Goal: Information Seeking & Learning: Check status

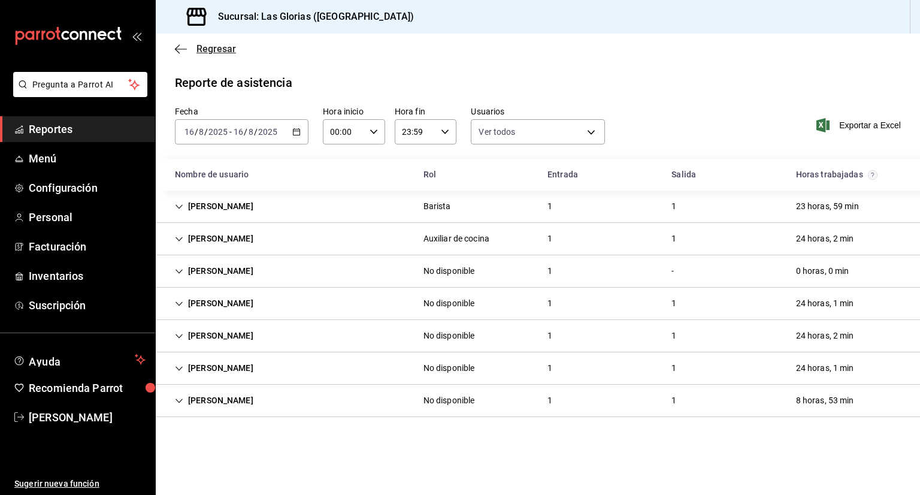
click at [213, 46] on span "Regresar" at bounding box center [217, 48] width 40 height 11
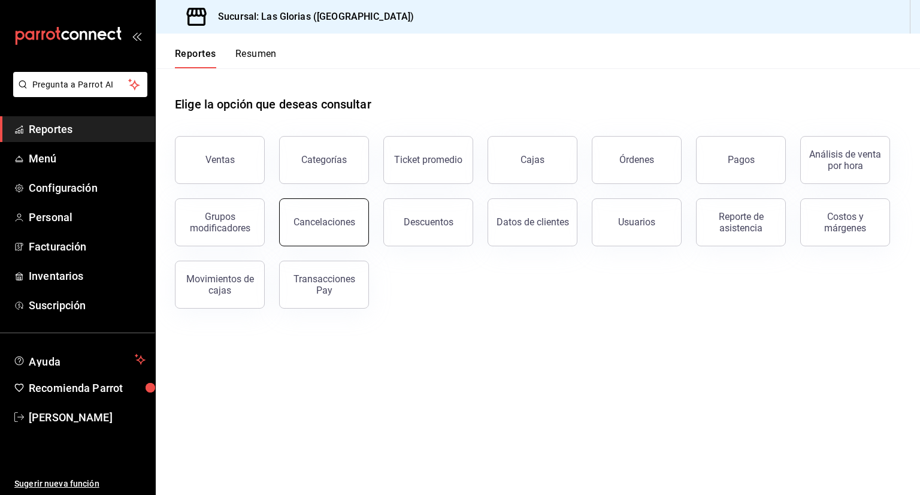
click at [321, 215] on button "Cancelaciones" at bounding box center [324, 222] width 90 height 48
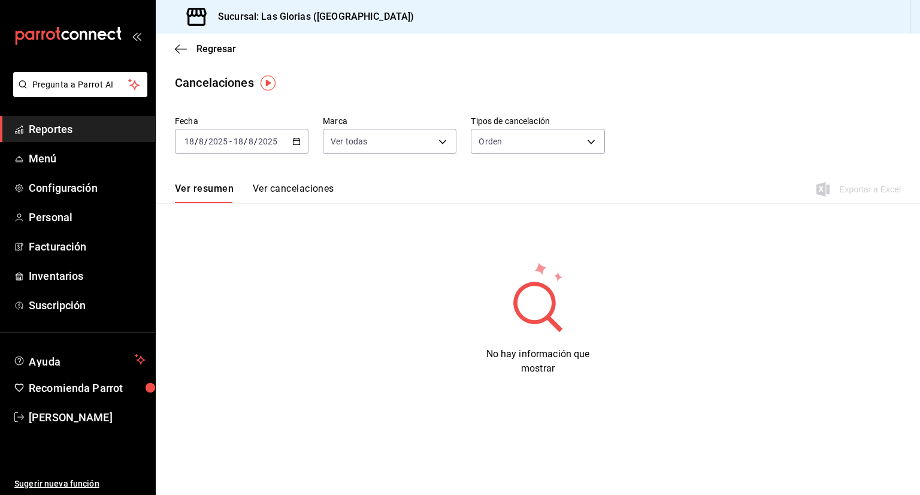
click at [297, 142] on icon "button" at bounding box center [296, 141] width 8 height 8
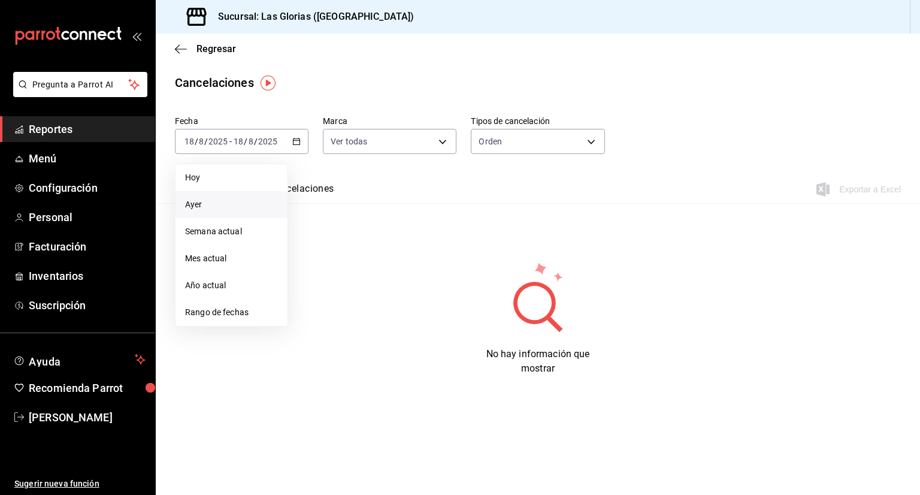
click at [249, 195] on li "Ayer" at bounding box center [232, 204] width 112 height 27
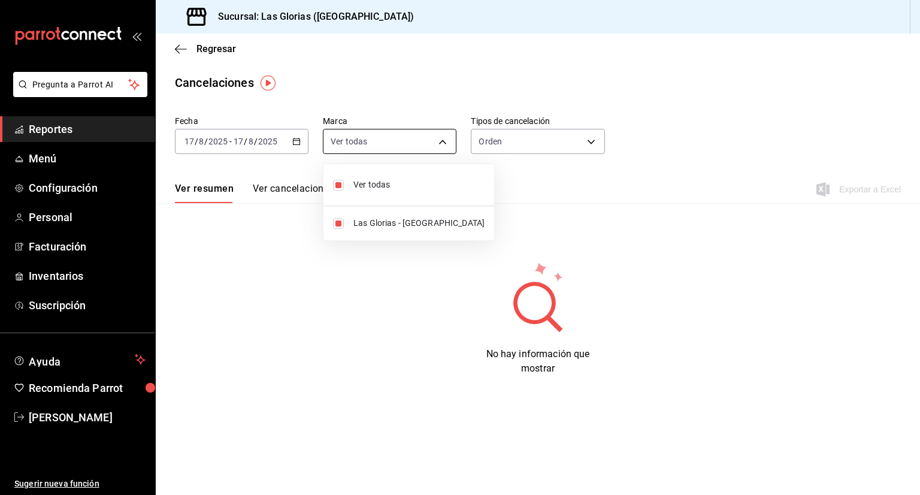
click at [387, 144] on body "Pregunta a Parrot AI Reportes Menú Configuración Personal Facturación Inventari…" at bounding box center [460, 247] width 920 height 495
click at [508, 144] on div at bounding box center [460, 247] width 920 height 495
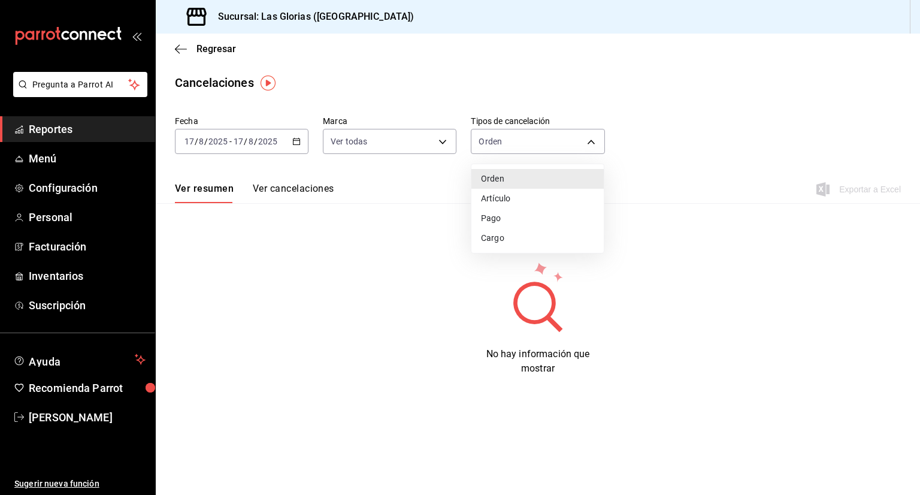
click at [508, 144] on body "Pregunta a Parrot AI Reportes Menú Configuración Personal Facturación Inventari…" at bounding box center [460, 247] width 920 height 495
click at [506, 203] on li "Artículo" at bounding box center [538, 199] width 132 height 20
type input "ORDER_ITEM"
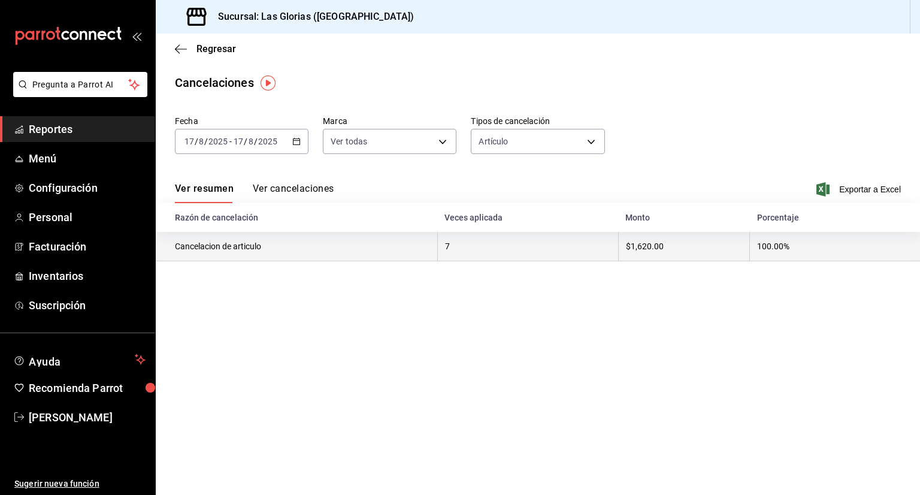
click at [529, 245] on th "7" at bounding box center [527, 246] width 181 height 29
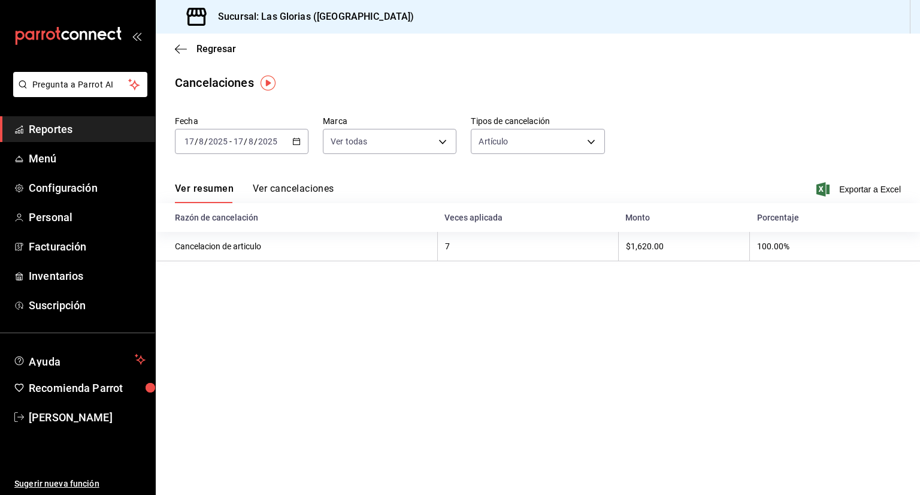
click at [312, 189] on button "Ver cancelaciones" at bounding box center [294, 193] width 82 height 20
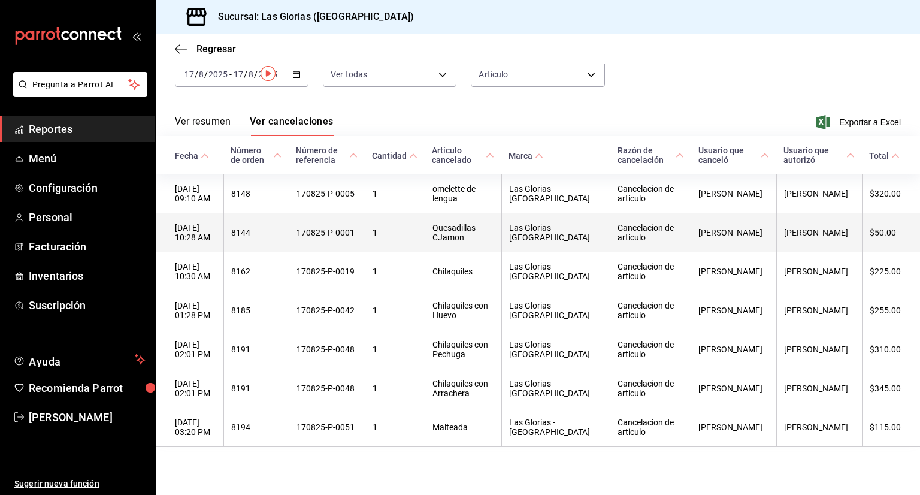
scroll to position [74, 0]
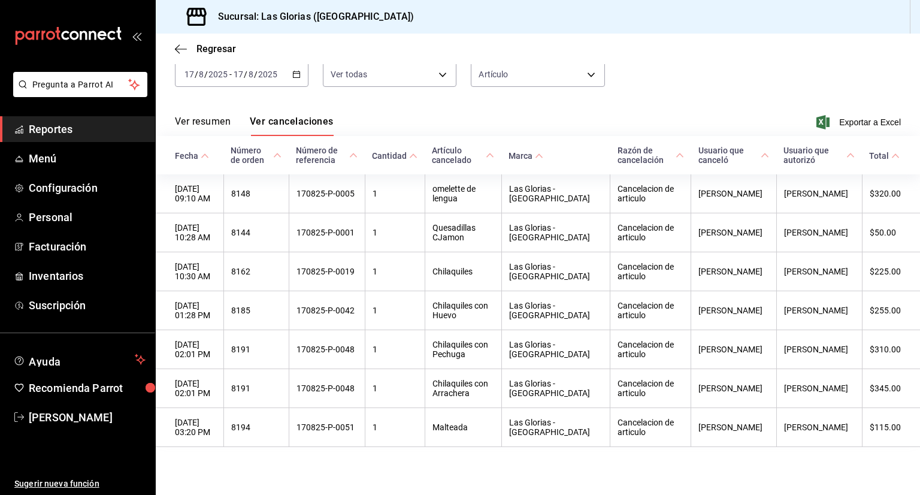
click at [295, 70] on icon "button" at bounding box center [296, 74] width 8 height 8
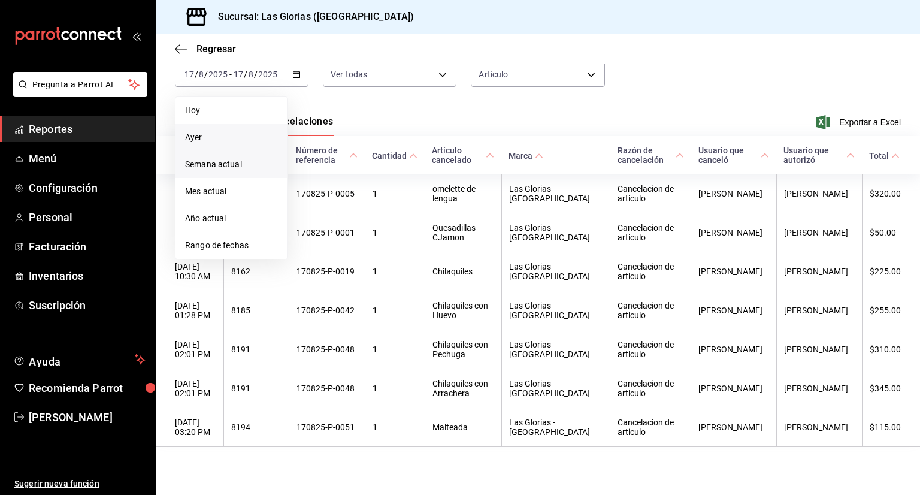
click at [235, 151] on li "Semana actual" at bounding box center [232, 164] width 112 height 27
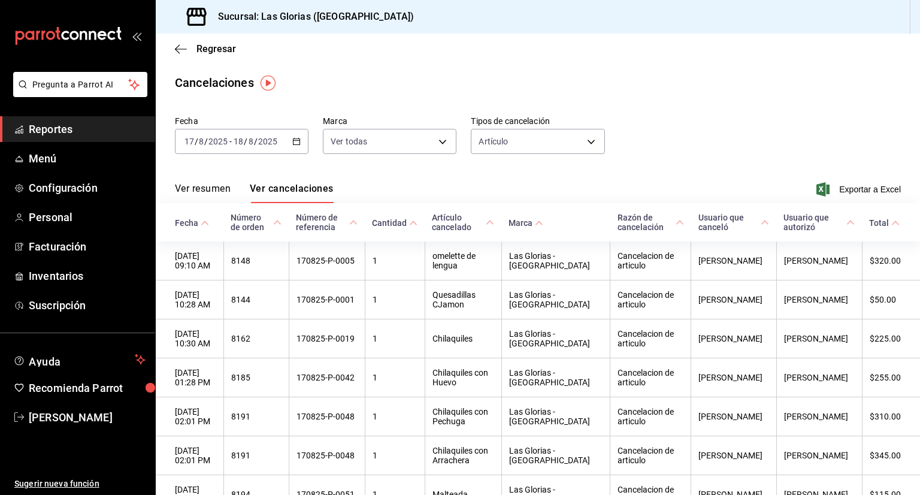
click at [295, 145] on icon "button" at bounding box center [296, 141] width 8 height 8
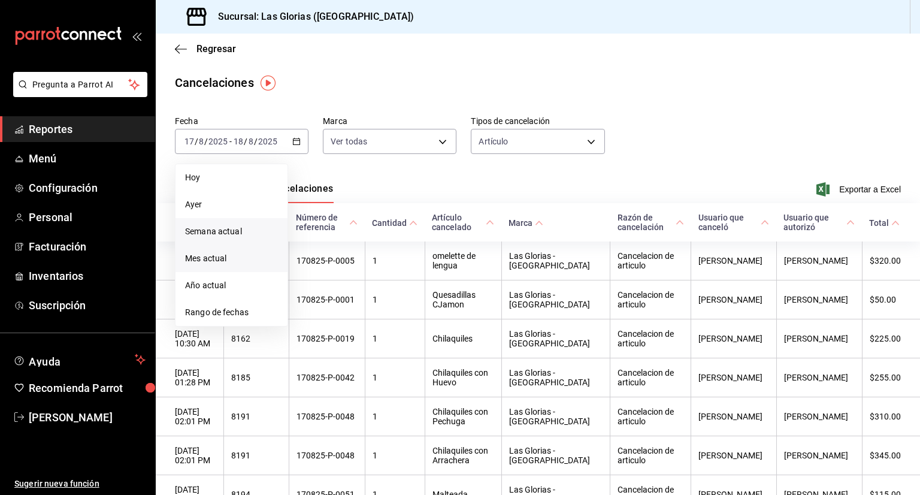
click at [206, 264] on span "Mes actual" at bounding box center [231, 258] width 93 height 13
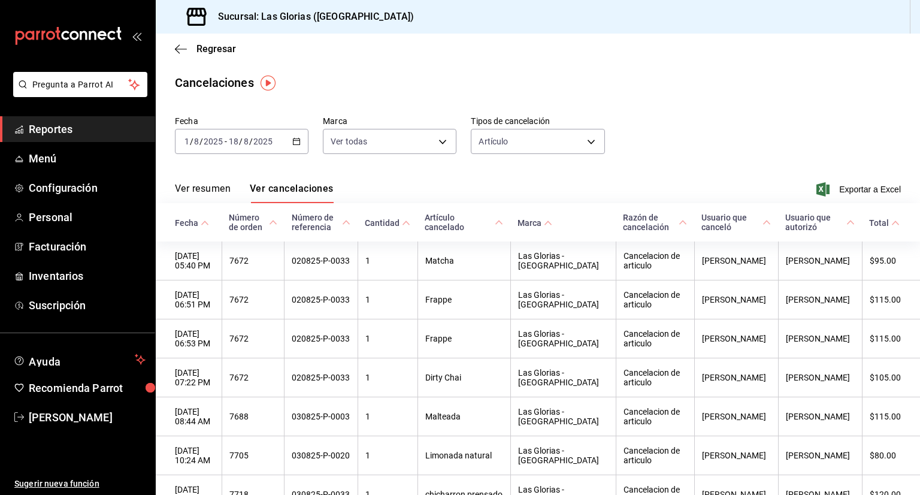
click at [298, 138] on \(Stroke\) "button" at bounding box center [298, 138] width 1 height 1
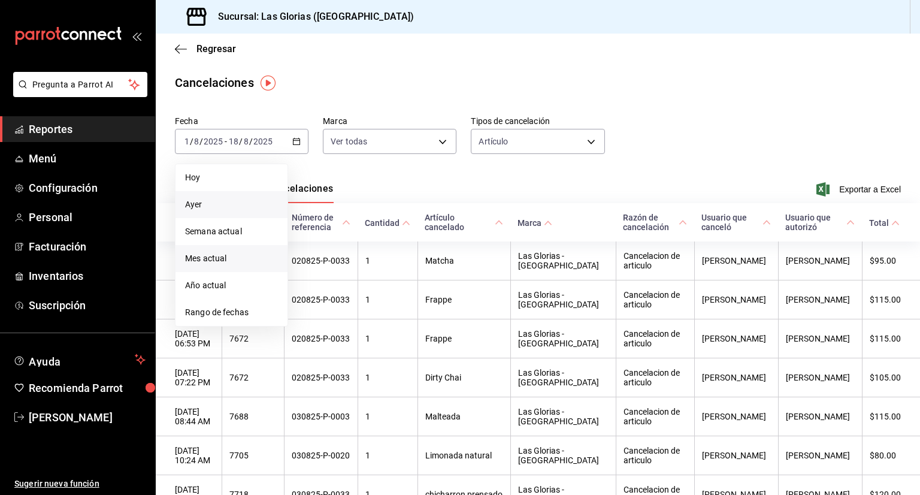
click at [216, 207] on span "Ayer" at bounding box center [231, 204] width 93 height 13
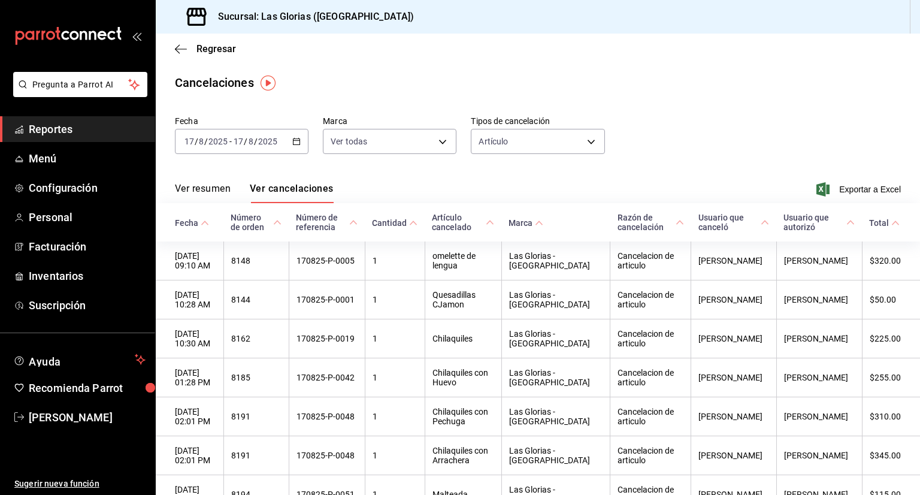
click at [825, 132] on div "Fecha 2025-08-17 17 / 8 / 2025 - 2025-08-17 17 / 8 / 2025 Marca Ver todas [obje…" at bounding box center [538, 140] width 726 height 58
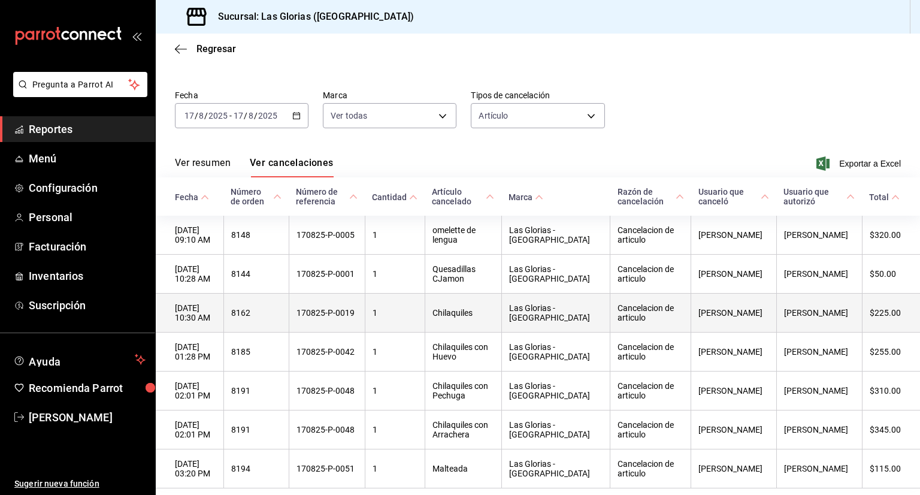
scroll to position [74, 0]
